Goal: Transaction & Acquisition: Purchase product/service

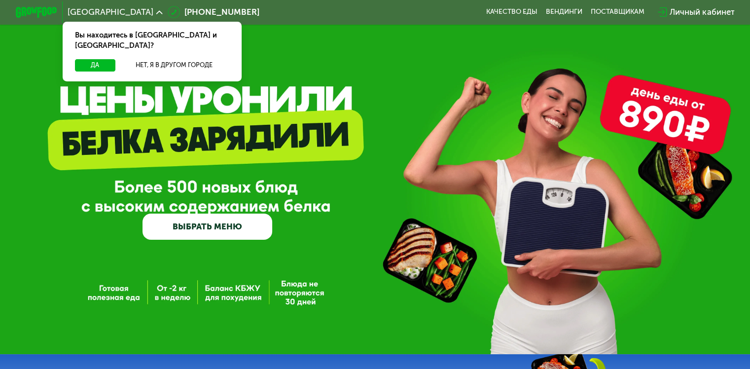
click at [81, 47] on div "Вы находитесь в [GEOGRAPHIC_DATA] и [GEOGRAPHIC_DATA]?" at bounding box center [152, 40] width 179 height 37
click at [226, 229] on link "ВЫБРАТЬ МЕНЮ" at bounding box center [208, 227] width 130 height 26
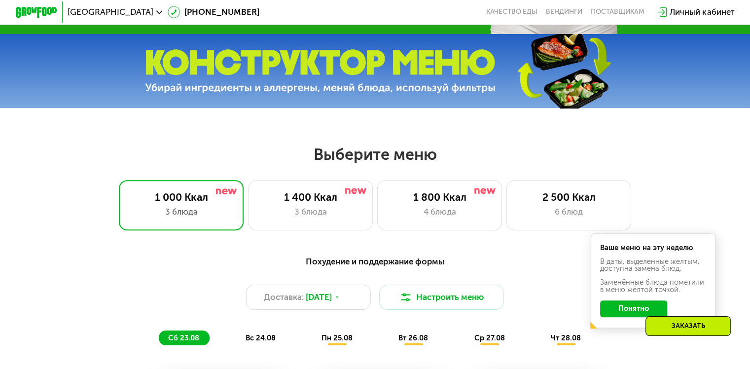
scroll to position [444, 0]
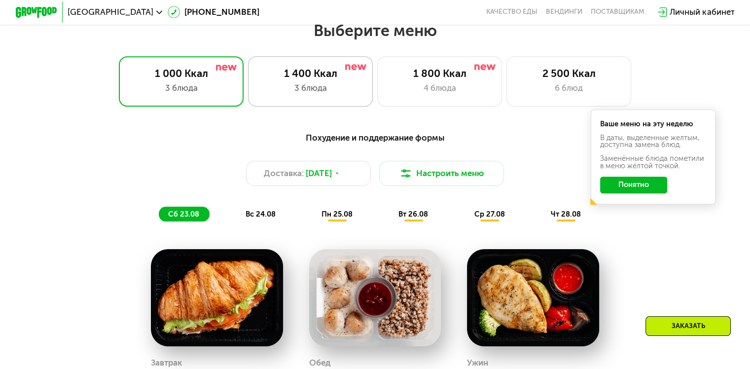
click at [308, 94] on div "3 блюда" at bounding box center [310, 88] width 103 height 12
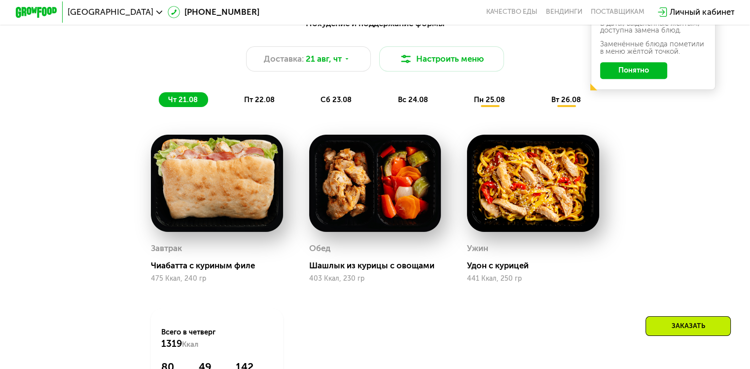
scroll to position [582, 0]
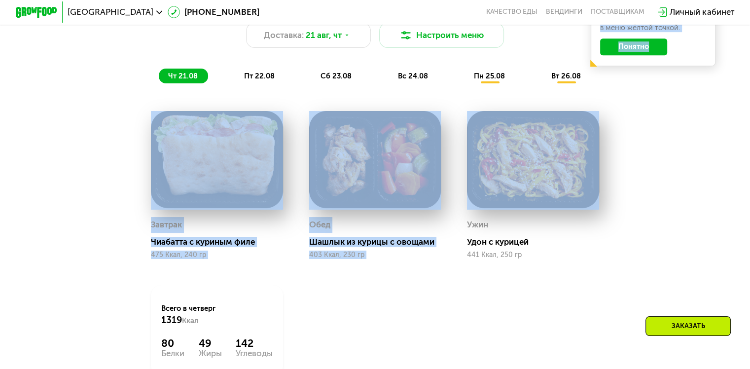
drag, startPoint x: 749, startPoint y: 93, endPoint x: 753, endPoint y: 115, distance: 23.1
click at [688, 114] on div "Похудение и поддержание формы Доставка: [DATE] Настроить меню чт 21.08 пт 22.08…" at bounding box center [375, 203] width 642 height 432
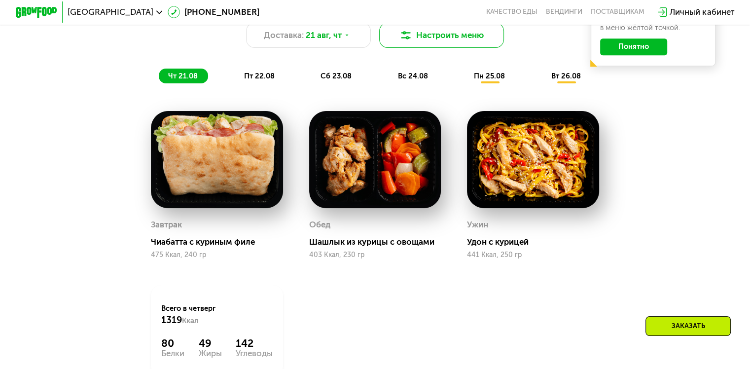
click at [454, 42] on button "Настроить меню" at bounding box center [441, 35] width 125 height 25
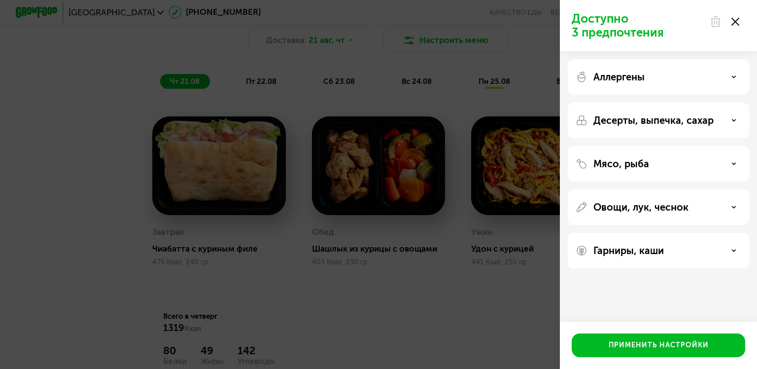
click at [629, 248] on p "Гарниры, каши" at bounding box center [629, 251] width 71 height 12
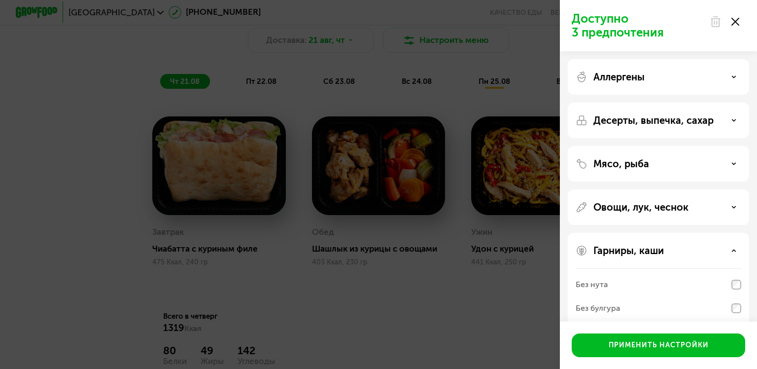
click at [453, 318] on div "Доступно 3 предпочтения Аллергены Десерты, выпечка, сахар Мясо, рыба Овощи, лук…" at bounding box center [378, 184] width 757 height 369
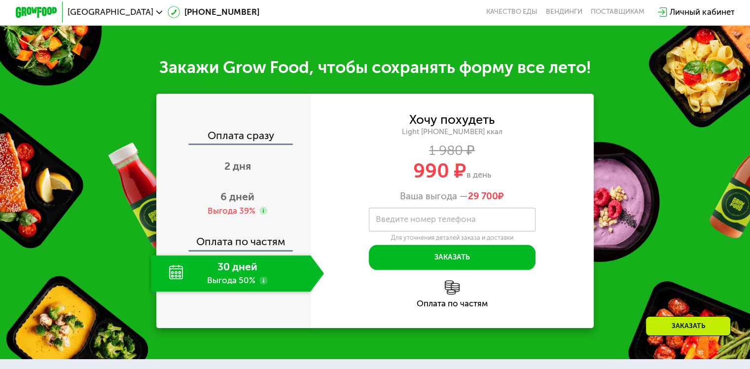
scroll to position [1009, 0]
